Goal: Task Accomplishment & Management: Manage account settings

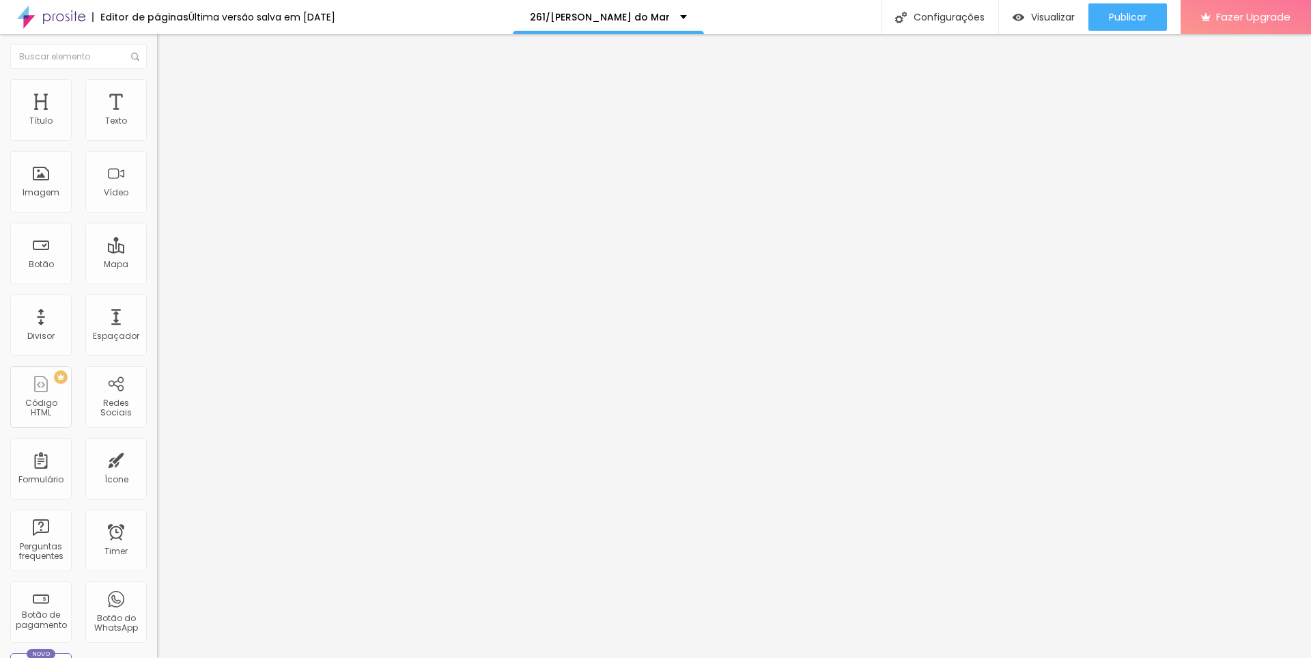
click at [157, 145] on span "Editar perguntas" at bounding box center [196, 139] width 78 height 12
drag, startPoint x: 835, startPoint y: 420, endPoint x: 507, endPoint y: 421, distance: 327.8
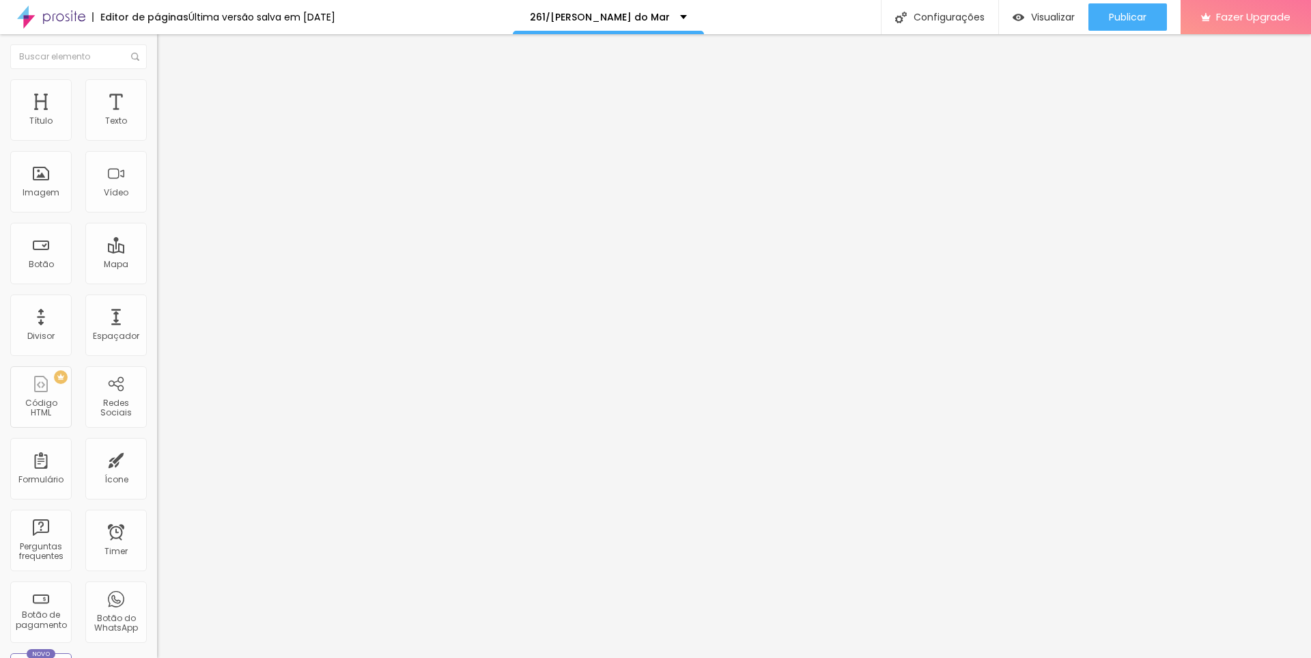
copy li "Chefe da Tropa Escoteira: Atuam com adolescentes de 11 a 14 anos."
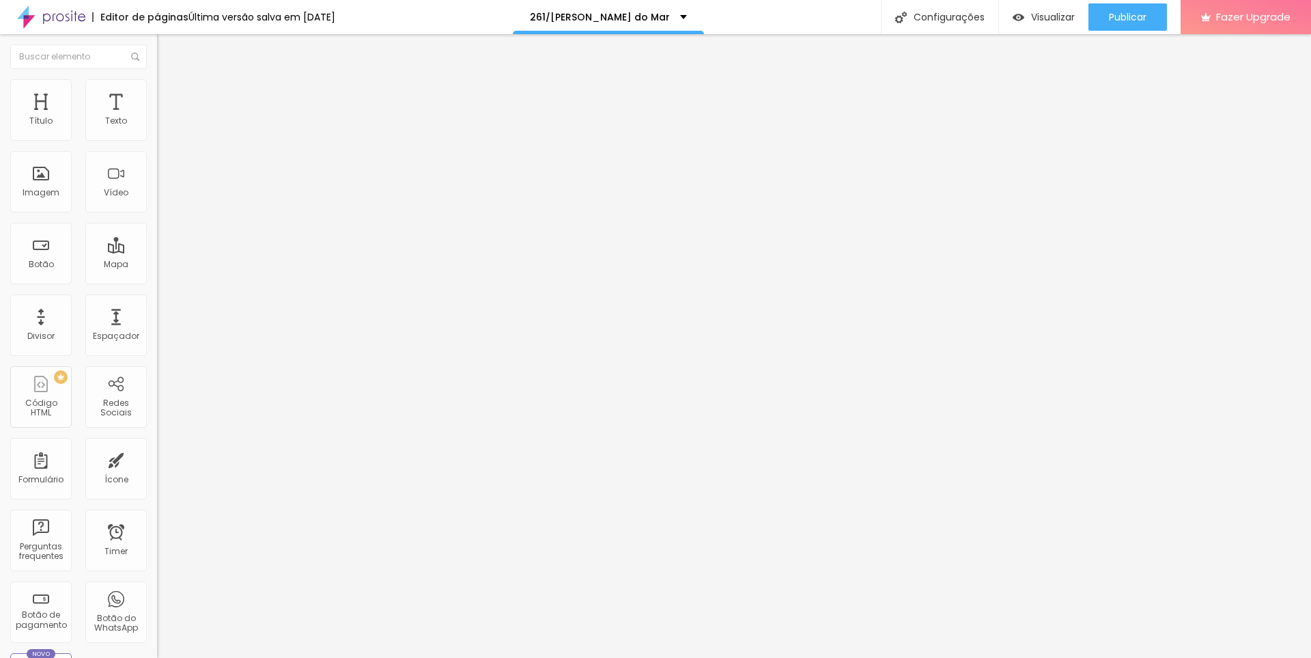
drag, startPoint x: 819, startPoint y: 434, endPoint x: 511, endPoint y: 432, distance: 308.0
drag, startPoint x: 798, startPoint y: 432, endPoint x: 513, endPoint y: 430, distance: 284.8
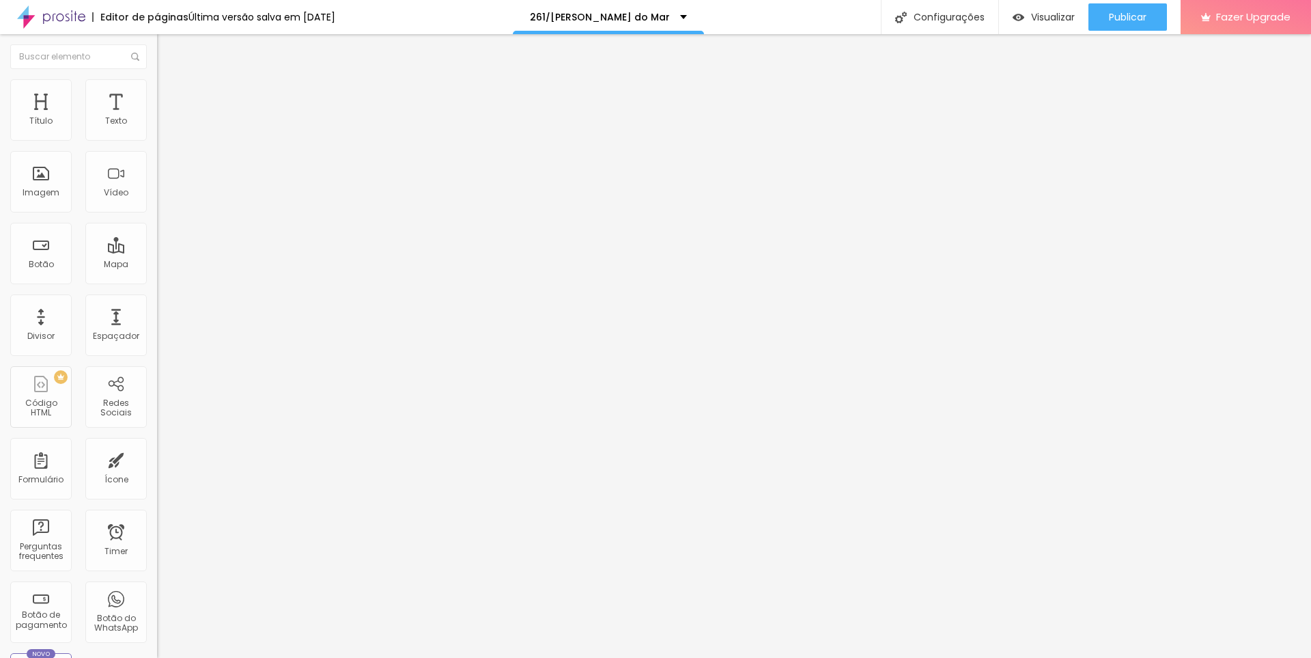
drag, startPoint x: 826, startPoint y: 430, endPoint x: 512, endPoint y: 427, distance: 314.2
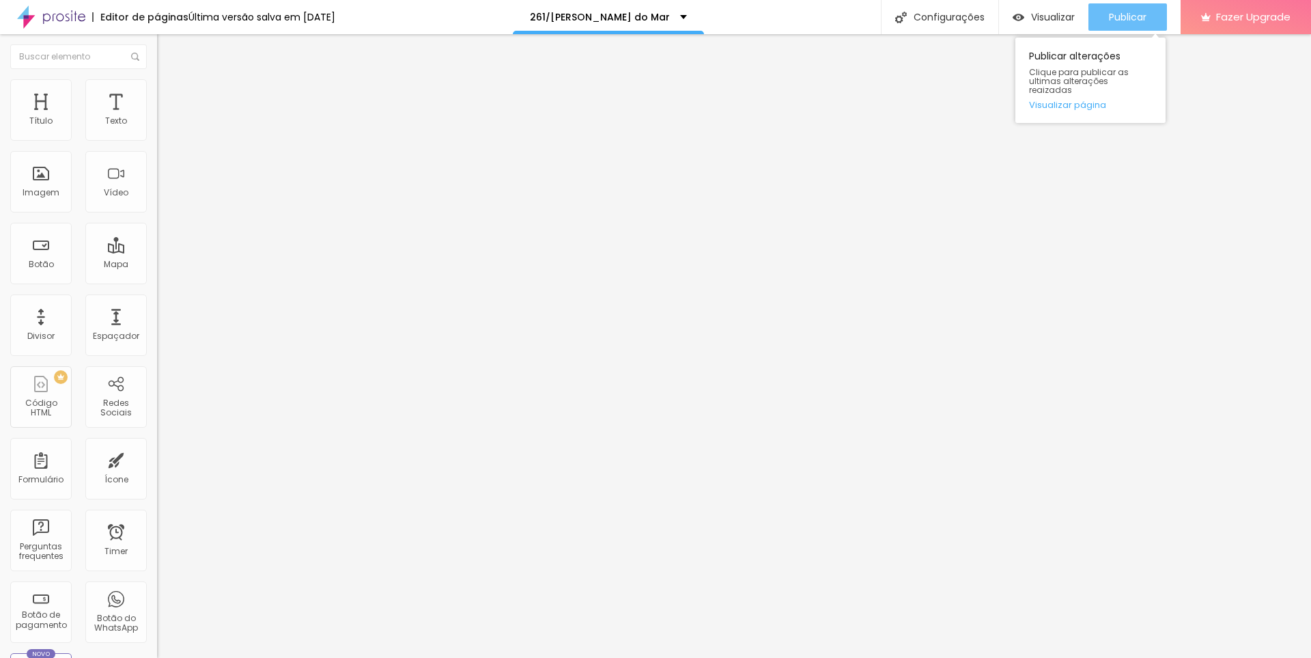
click at [1129, 16] on span "Publicar" at bounding box center [1128, 17] width 38 height 11
